Goal: Task Accomplishment & Management: Use online tool/utility

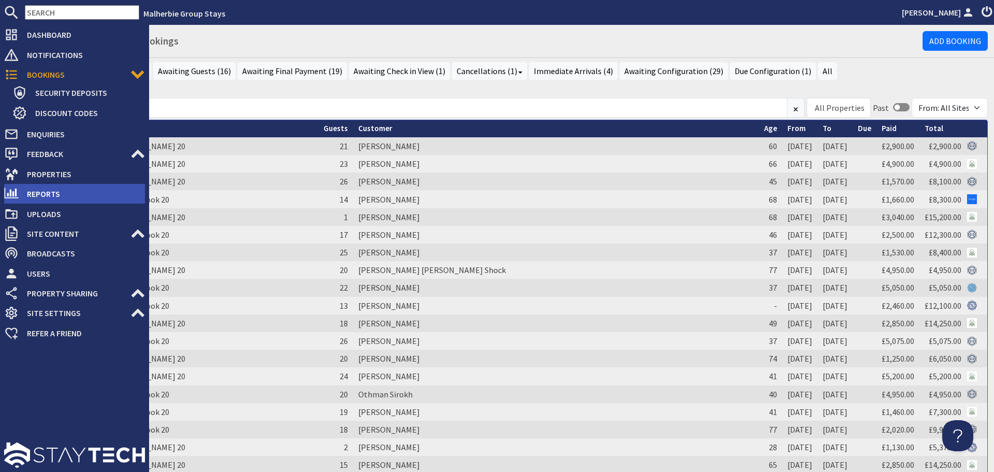
click at [61, 189] on span "Reports" at bounding box center [82, 193] width 126 height 17
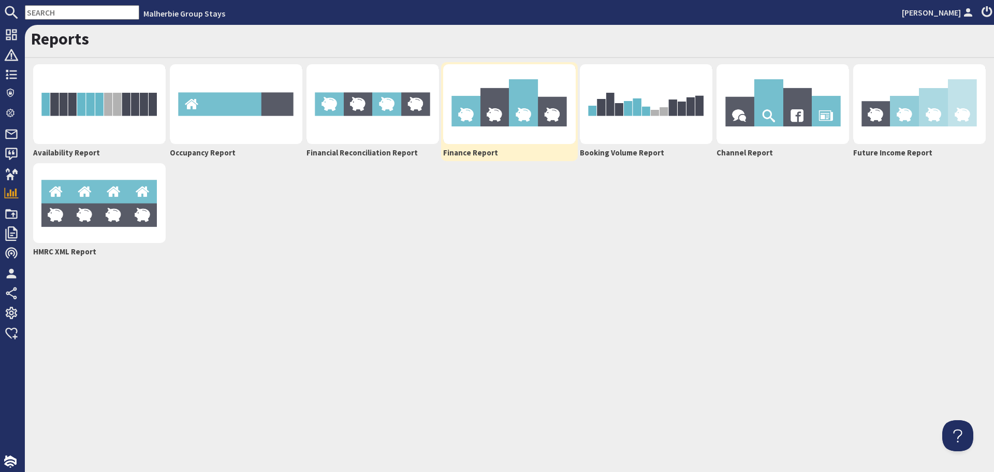
click at [488, 123] on img at bounding box center [509, 104] width 133 height 80
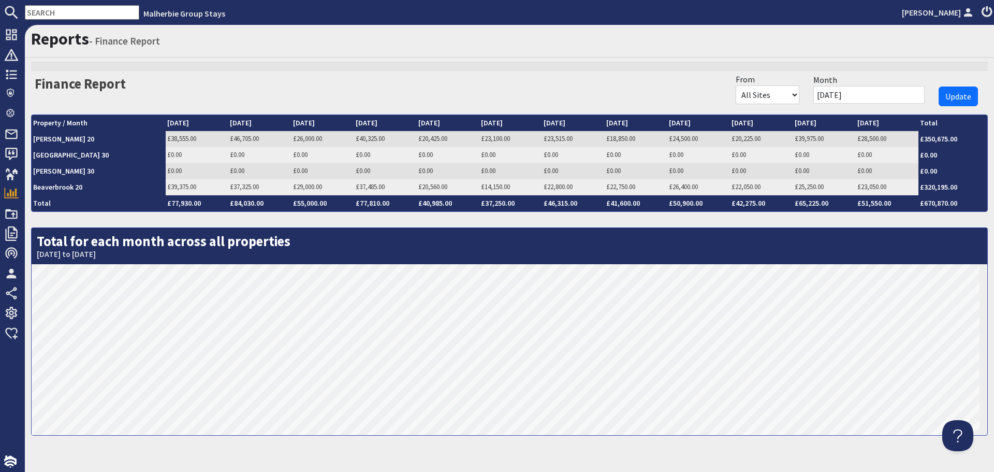
click at [873, 96] on input "[DATE]" at bounding box center [868, 95] width 111 height 18
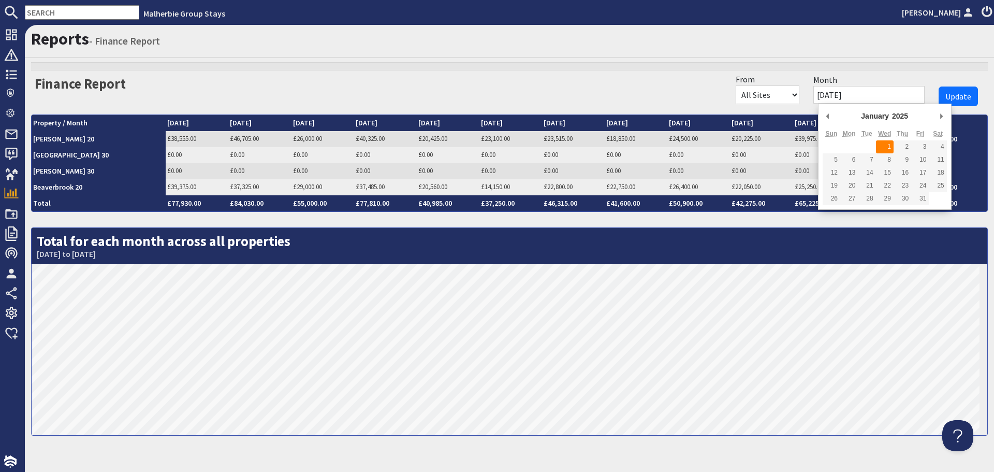
type input "[DATE]"
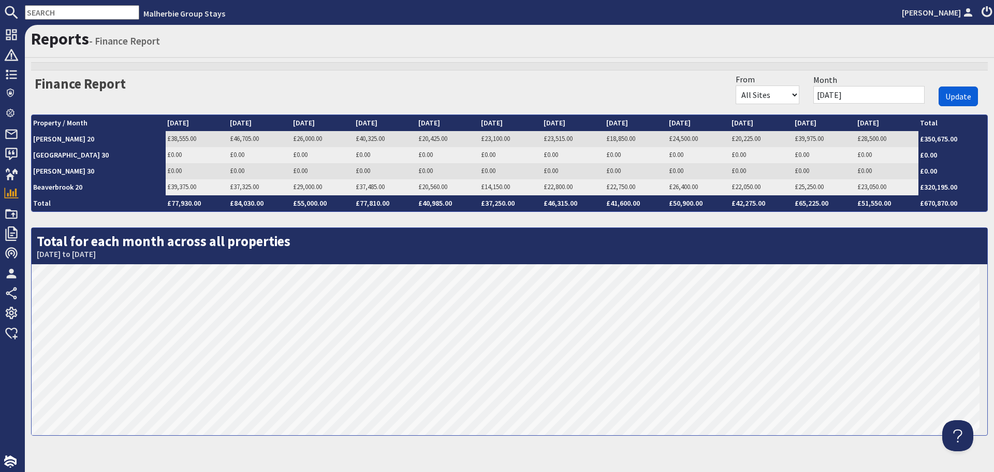
click at [953, 96] on span "Update" at bounding box center [958, 96] width 26 height 10
